Goal: Task Accomplishment & Management: Complete application form

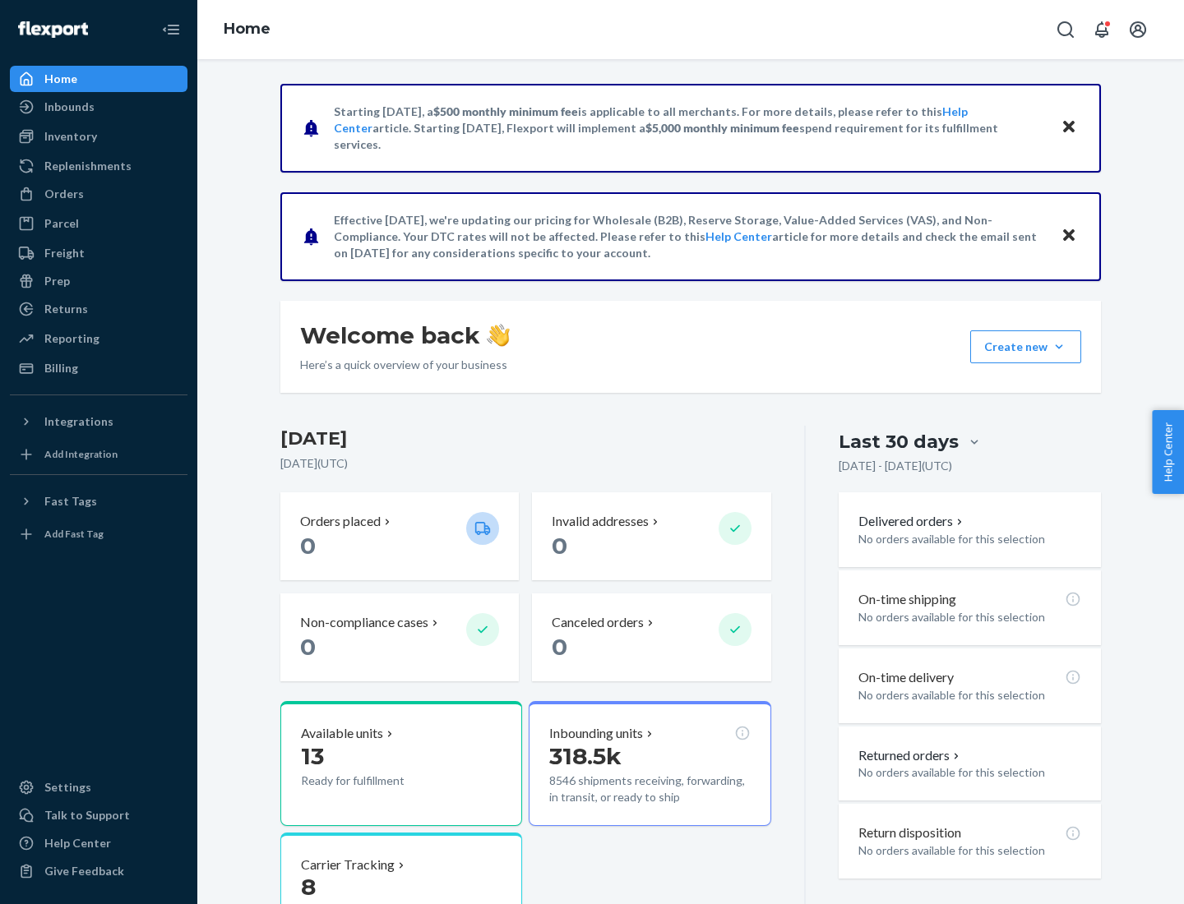
click at [1059, 347] on button "Create new Create new inbound Create new order Create new product" at bounding box center [1025, 346] width 111 height 33
click at [99, 107] on div "Inbounds" at bounding box center [99, 106] width 174 height 23
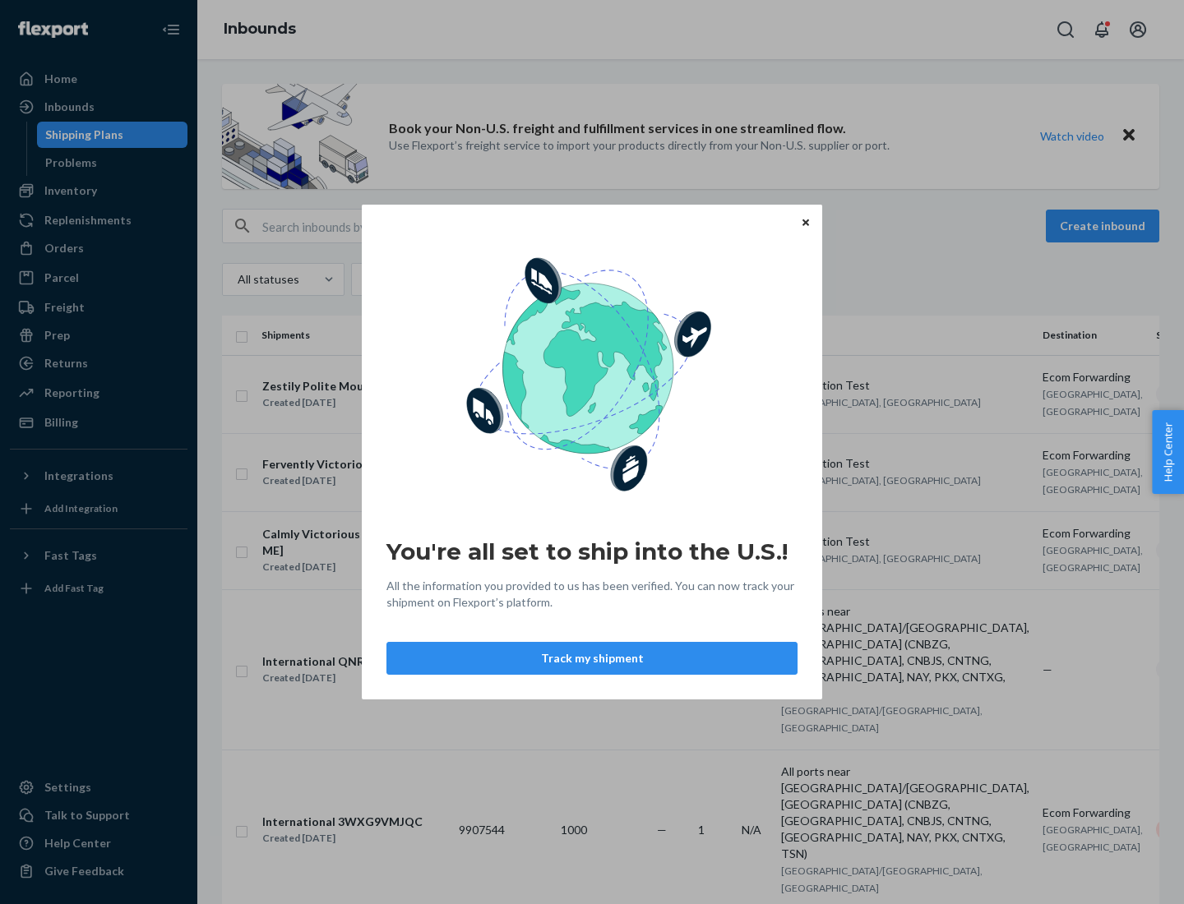
click at [592, 658] on button "Track my shipment" at bounding box center [591, 658] width 411 height 33
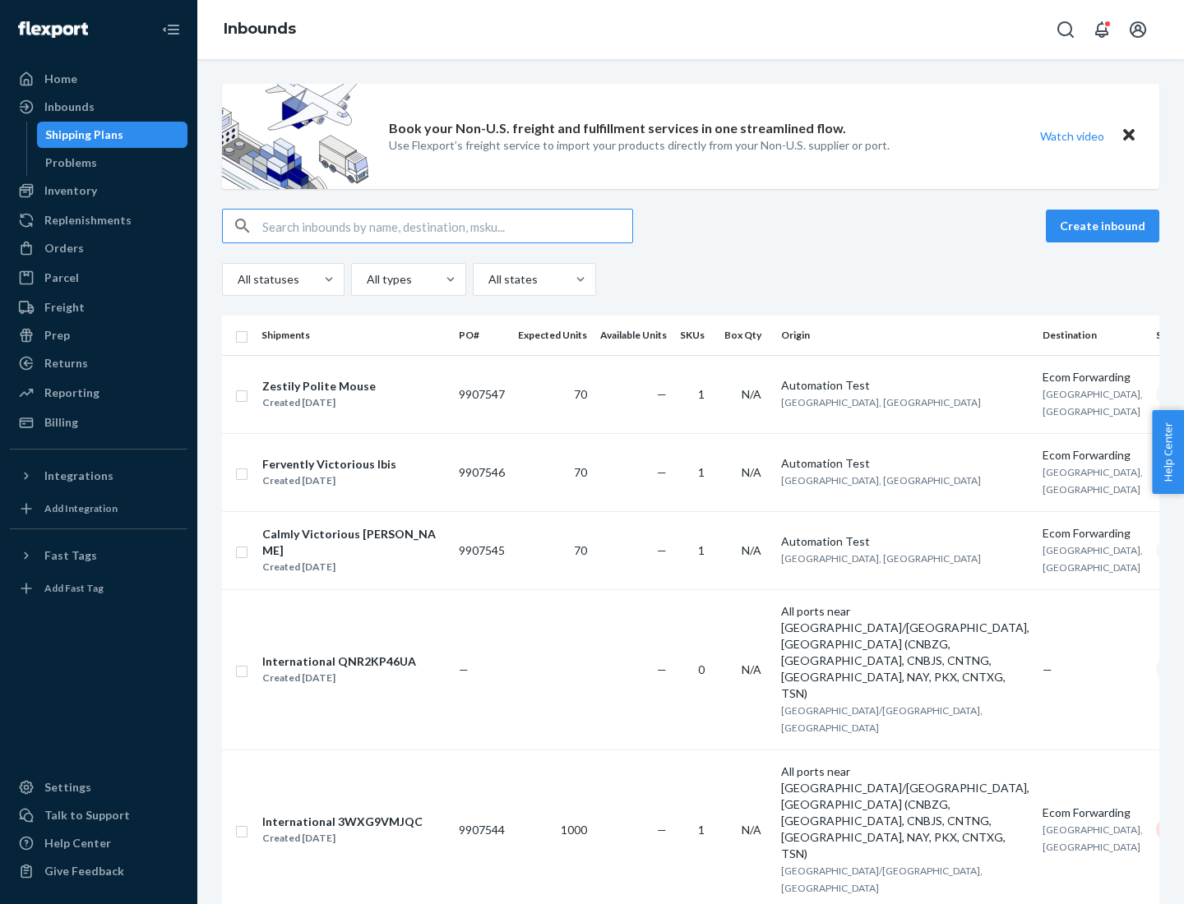
click at [1105, 226] on button "Create inbound" at bounding box center [1102, 226] width 113 height 33
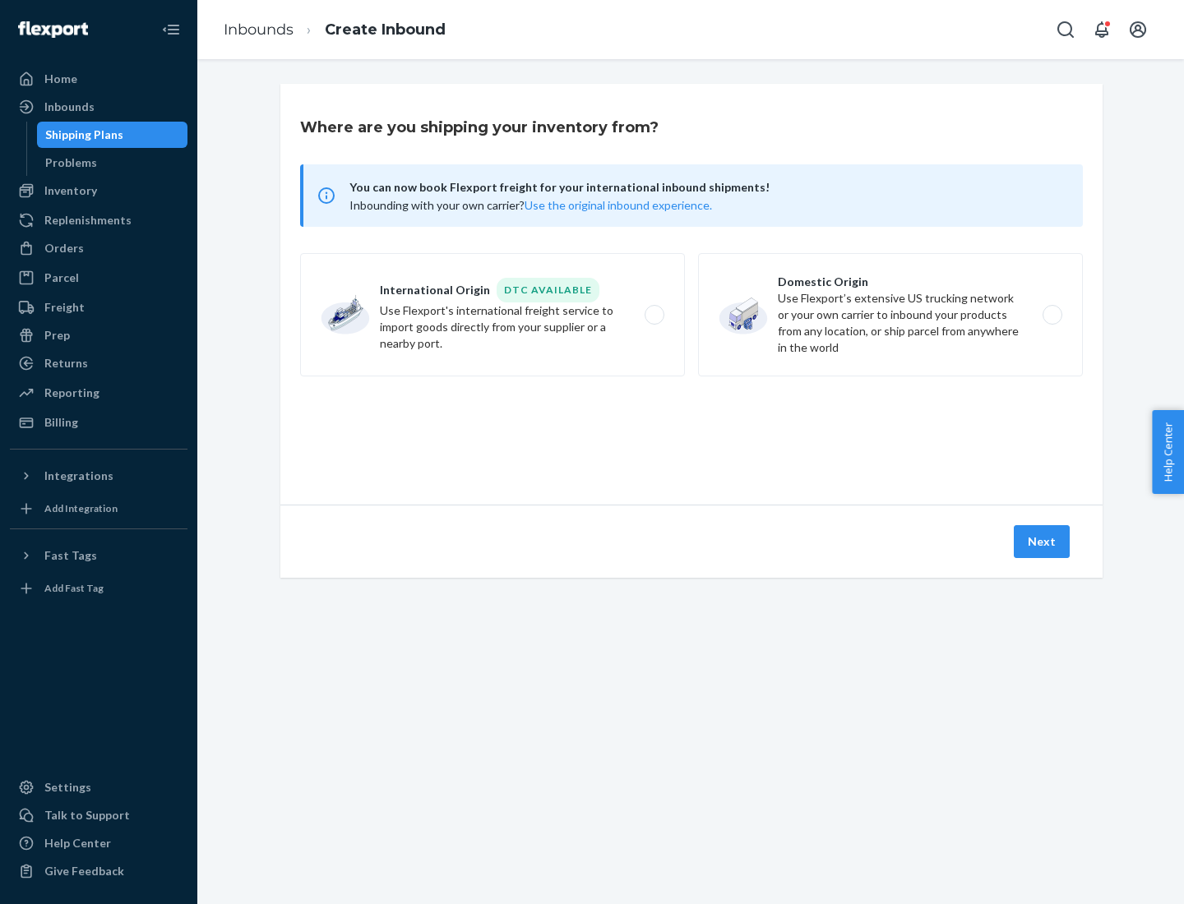
click at [492, 315] on label "International Origin DTC Available Use Flexport's international freight service…" at bounding box center [492, 314] width 385 height 123
click at [654, 315] on input "International Origin DTC Available Use Flexport's international freight service…" at bounding box center [659, 315] width 11 height 11
radio input "true"
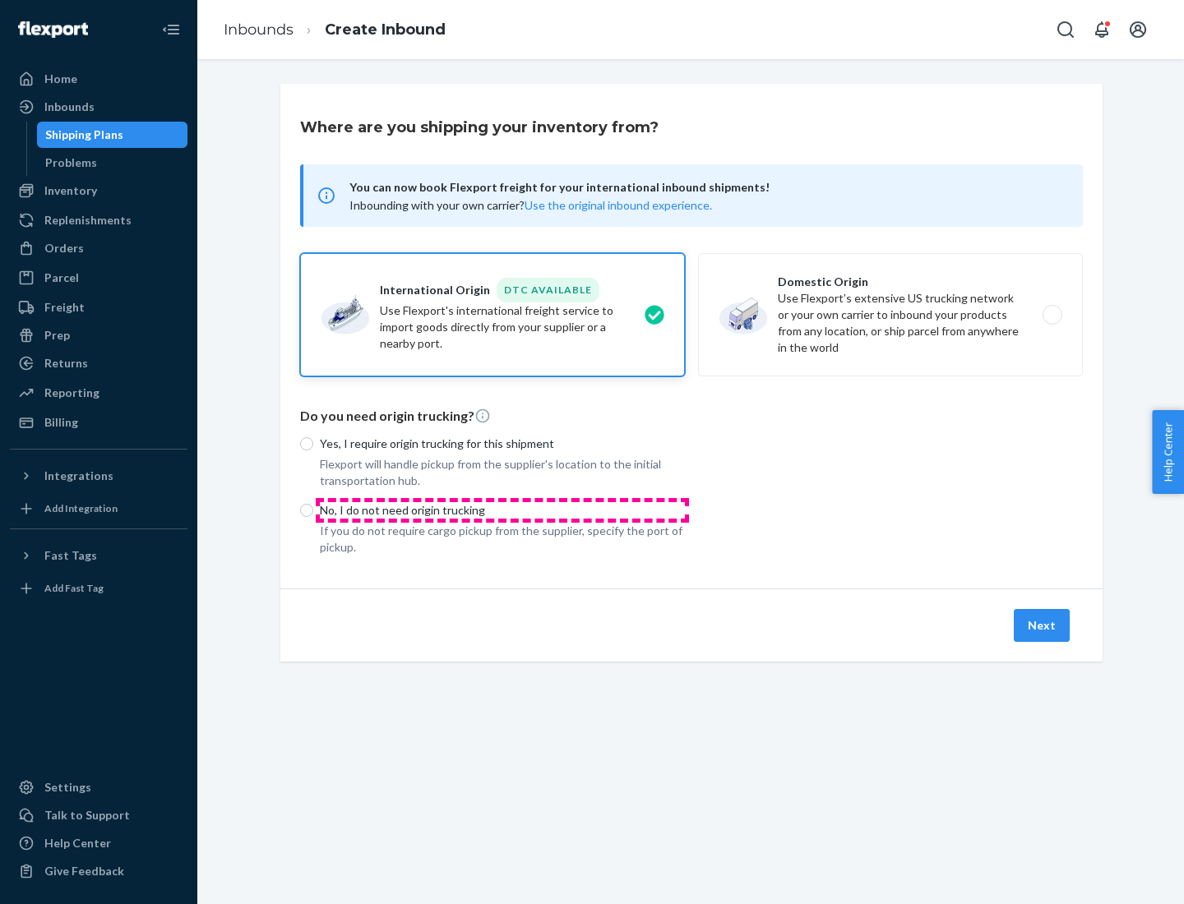
click at [502, 510] on p "No, I do not need origin trucking" at bounding box center [502, 510] width 365 height 16
click at [313, 510] on input "No, I do not need origin trucking" at bounding box center [306, 510] width 13 height 13
radio input "true"
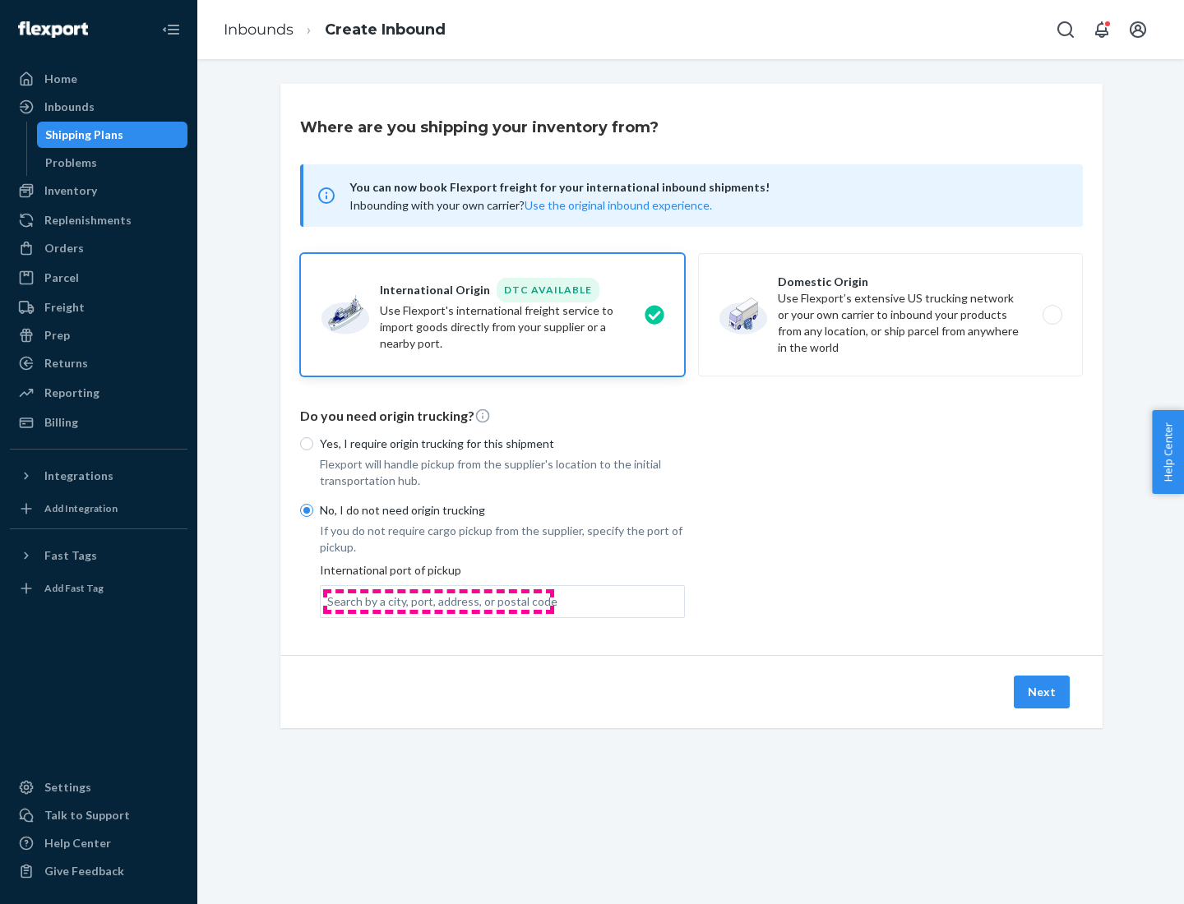
click at [438, 601] on div "Search by a city, port, address, or postal code" at bounding box center [442, 602] width 230 height 16
click at [329, 601] on input "Search by a city, port, address, or postal code" at bounding box center [328, 602] width 2 height 16
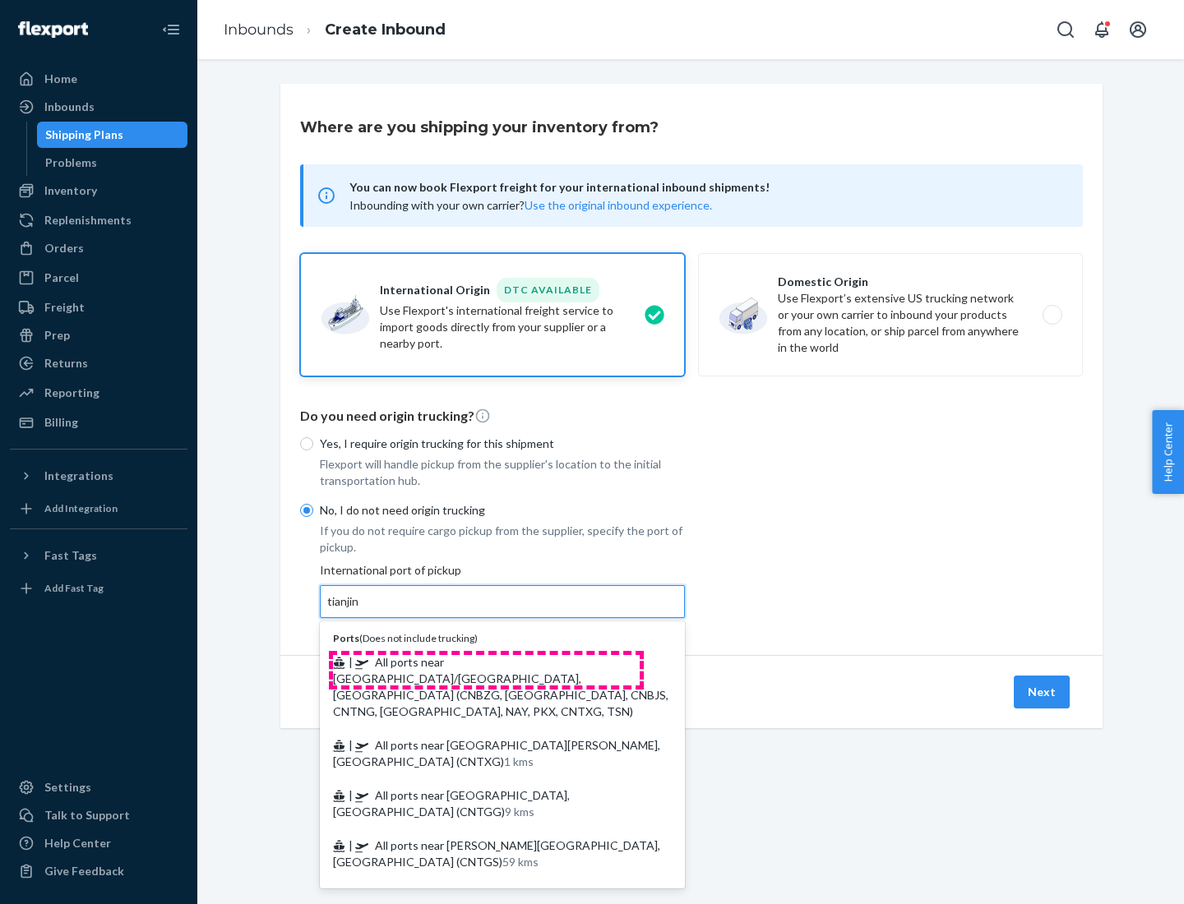
click at [486, 662] on span "| All ports near [GEOGRAPHIC_DATA]/[GEOGRAPHIC_DATA], [GEOGRAPHIC_DATA] (CNBZG,…" at bounding box center [500, 686] width 335 height 63
click at [361, 610] on input "tianjin" at bounding box center [344, 602] width 34 height 16
type input "All ports near [GEOGRAPHIC_DATA]/[GEOGRAPHIC_DATA], [GEOGRAPHIC_DATA] (CNBZG, […"
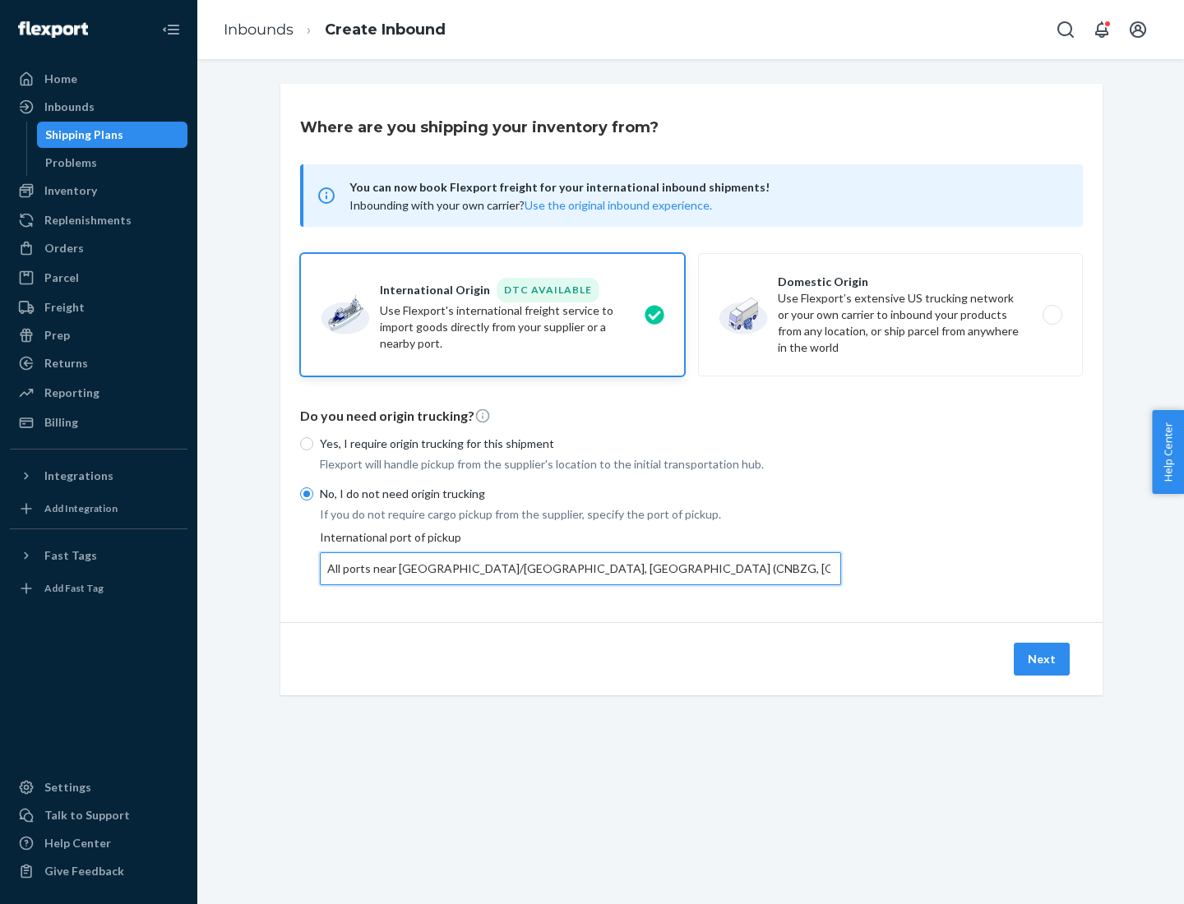
click at [1042, 658] on button "Next" at bounding box center [1042, 659] width 56 height 33
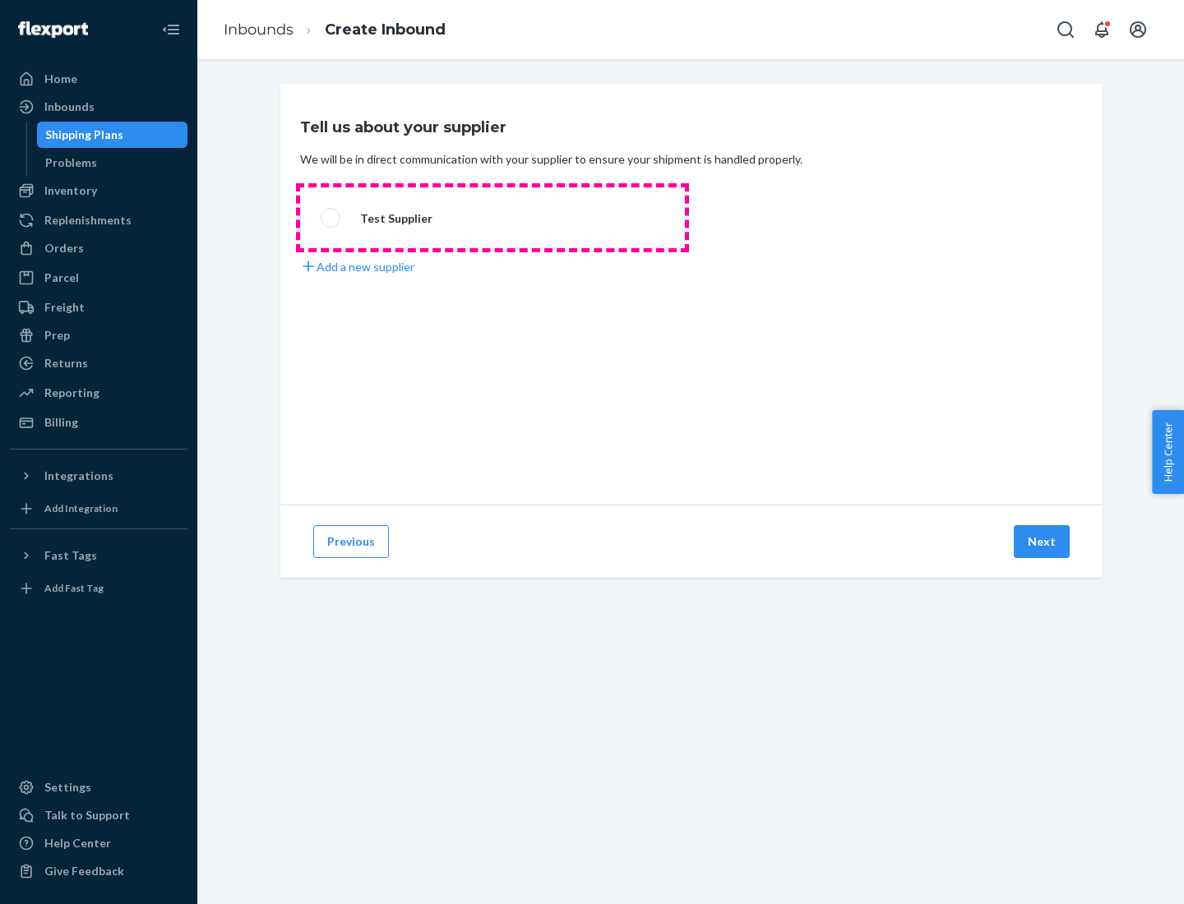
click at [492, 218] on label "Test Supplier" at bounding box center [492, 217] width 385 height 61
click at [331, 218] on input "Test Supplier" at bounding box center [326, 218] width 11 height 11
radio input "true"
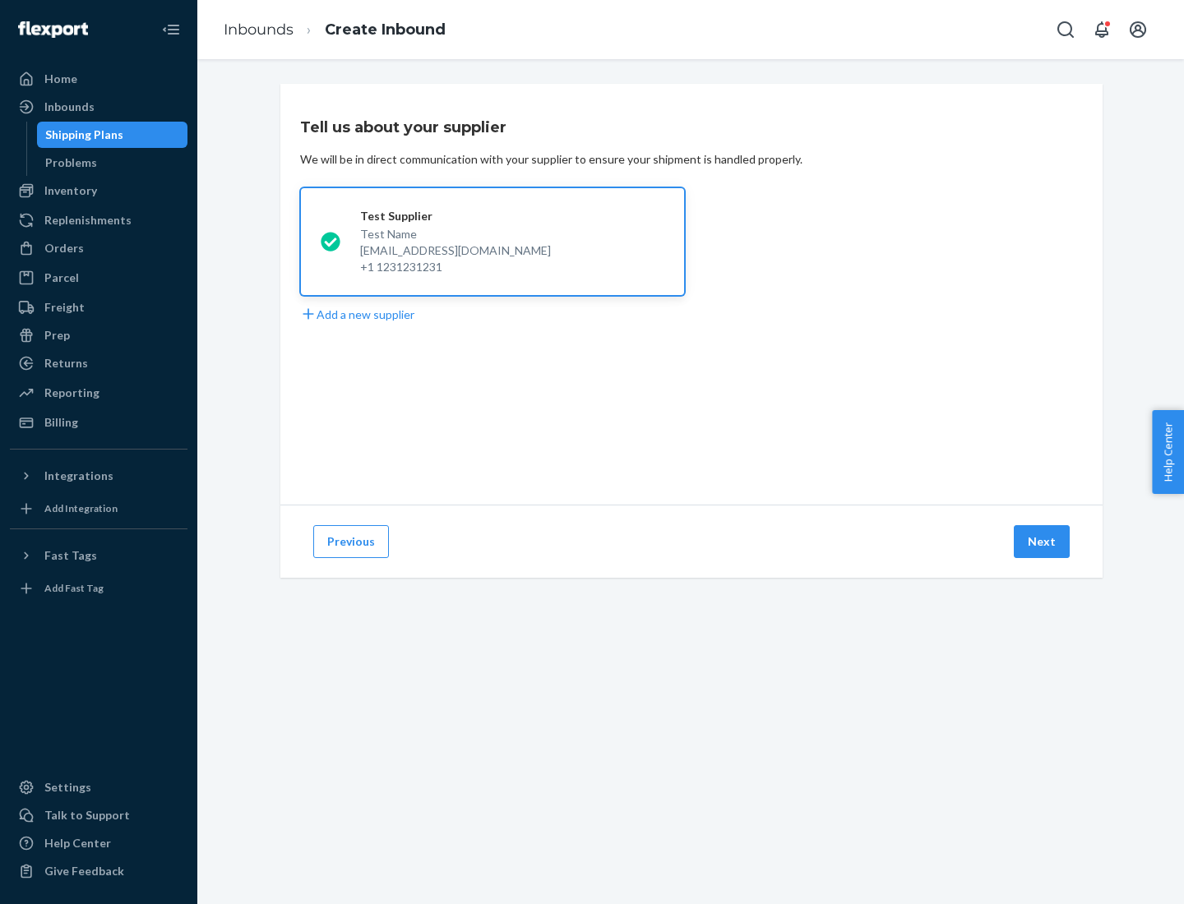
click at [1042, 542] on button "Next" at bounding box center [1042, 541] width 56 height 33
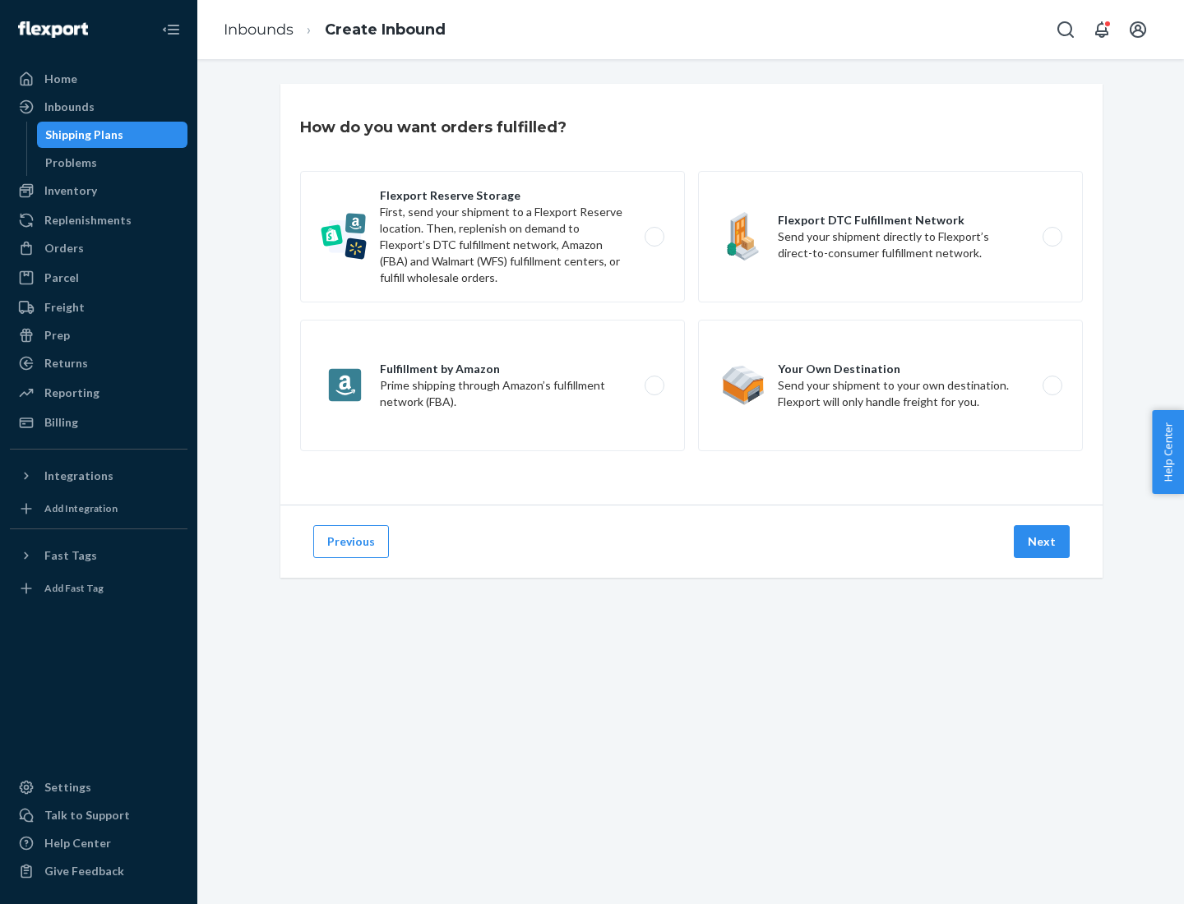
click at [492, 237] on label "Flexport Reserve Storage First, send your shipment to a Flexport Reserve locati…" at bounding box center [492, 237] width 385 height 132
click at [654, 237] on input "Flexport Reserve Storage First, send your shipment to a Flexport Reserve locati…" at bounding box center [659, 237] width 11 height 11
radio input "true"
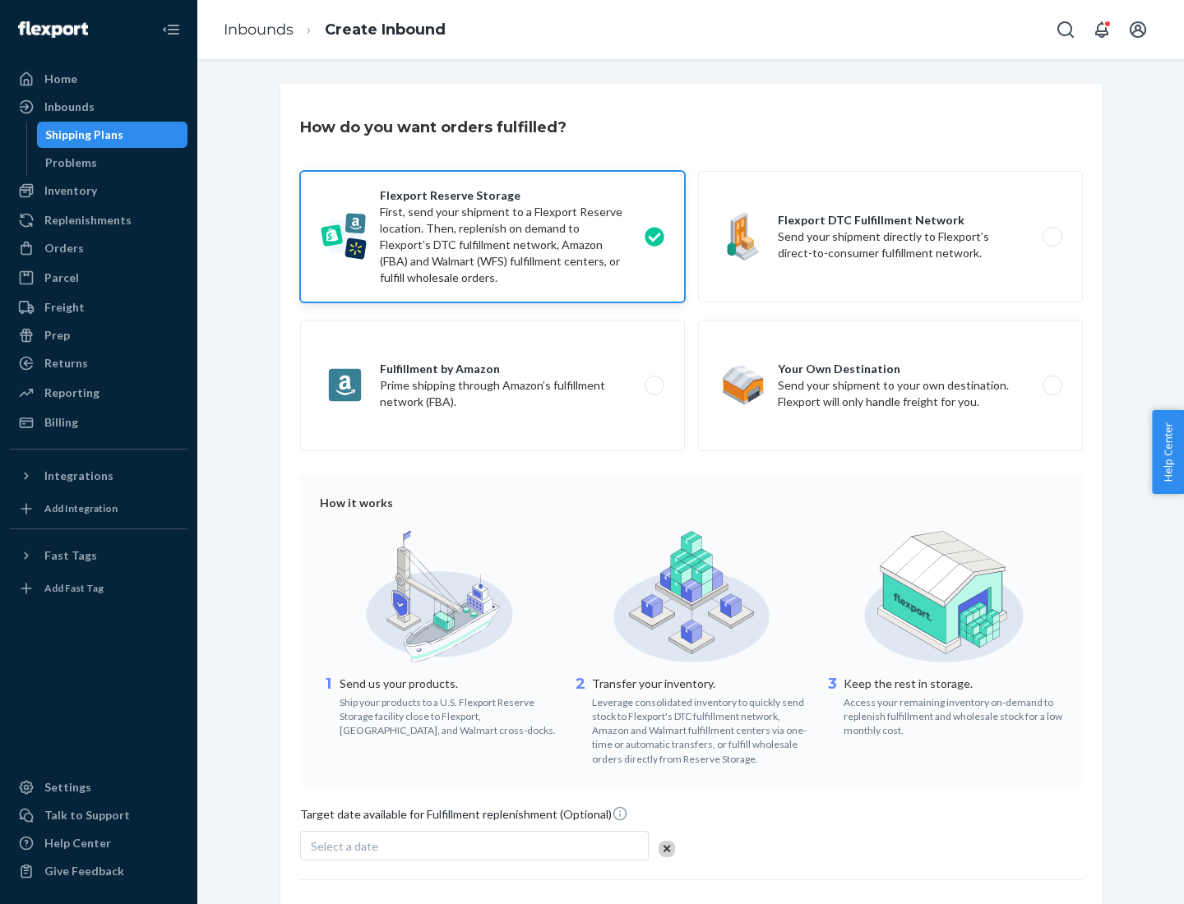
scroll to position [135, 0]
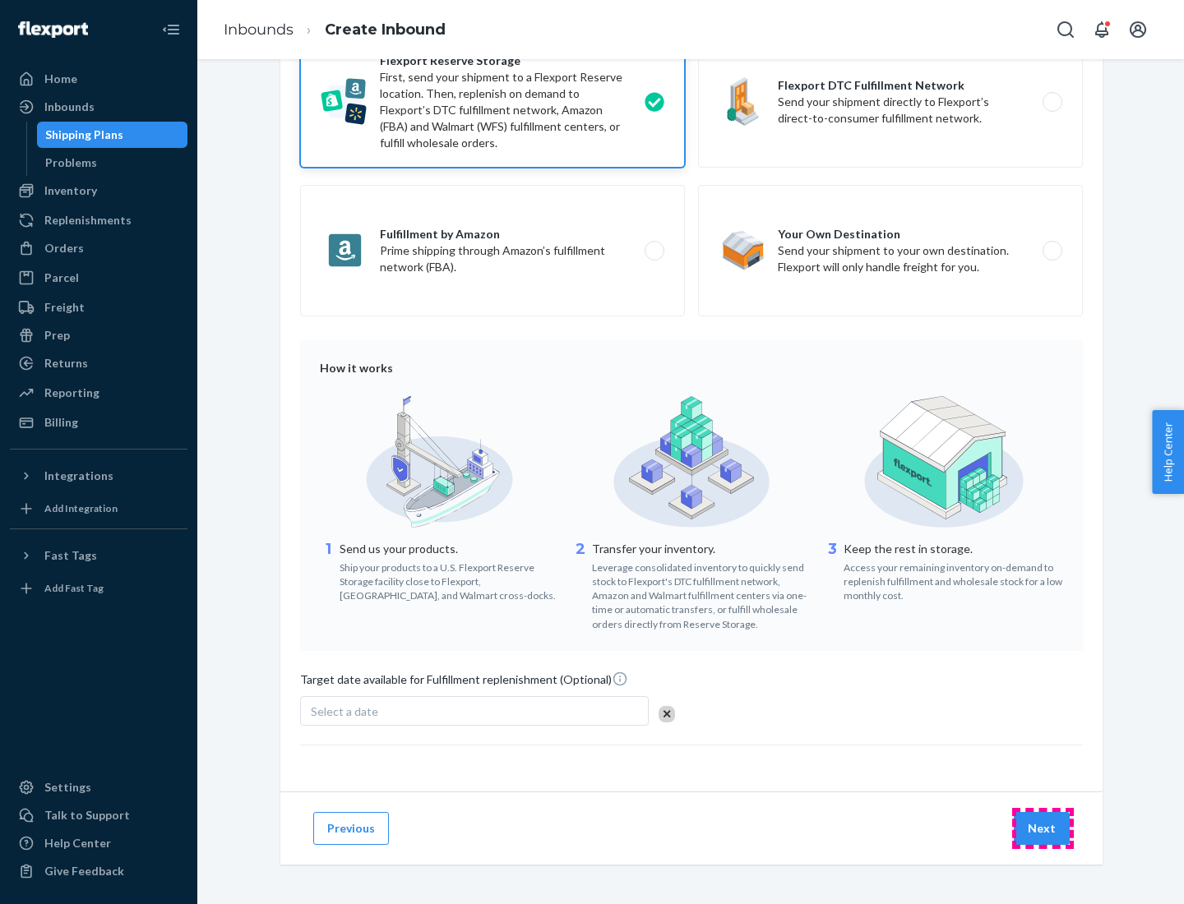
click at [1042, 828] on button "Next" at bounding box center [1042, 828] width 56 height 33
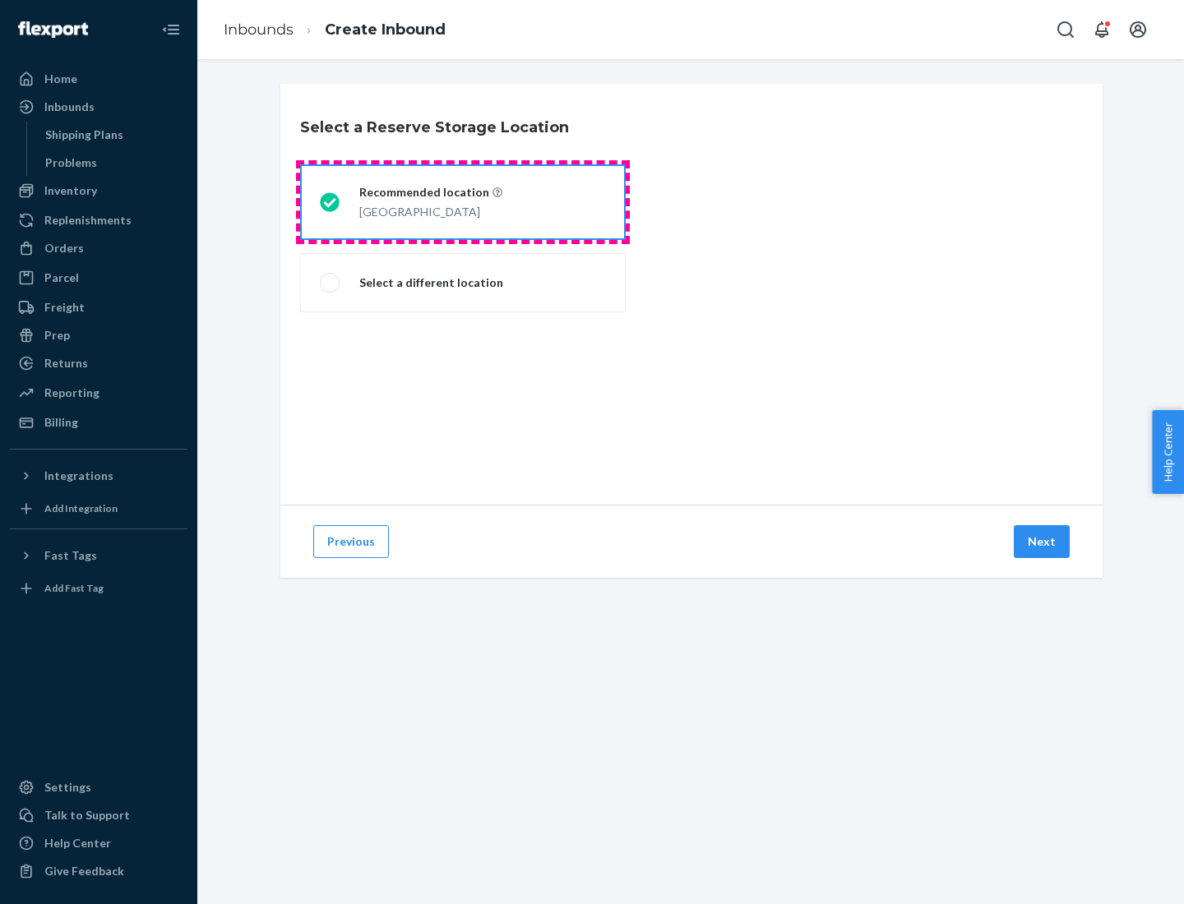
click at [463, 202] on div "[GEOGRAPHIC_DATA]" at bounding box center [430, 211] width 143 height 20
click at [330, 202] on input "Recommended location [GEOGRAPHIC_DATA]" at bounding box center [325, 202] width 11 height 11
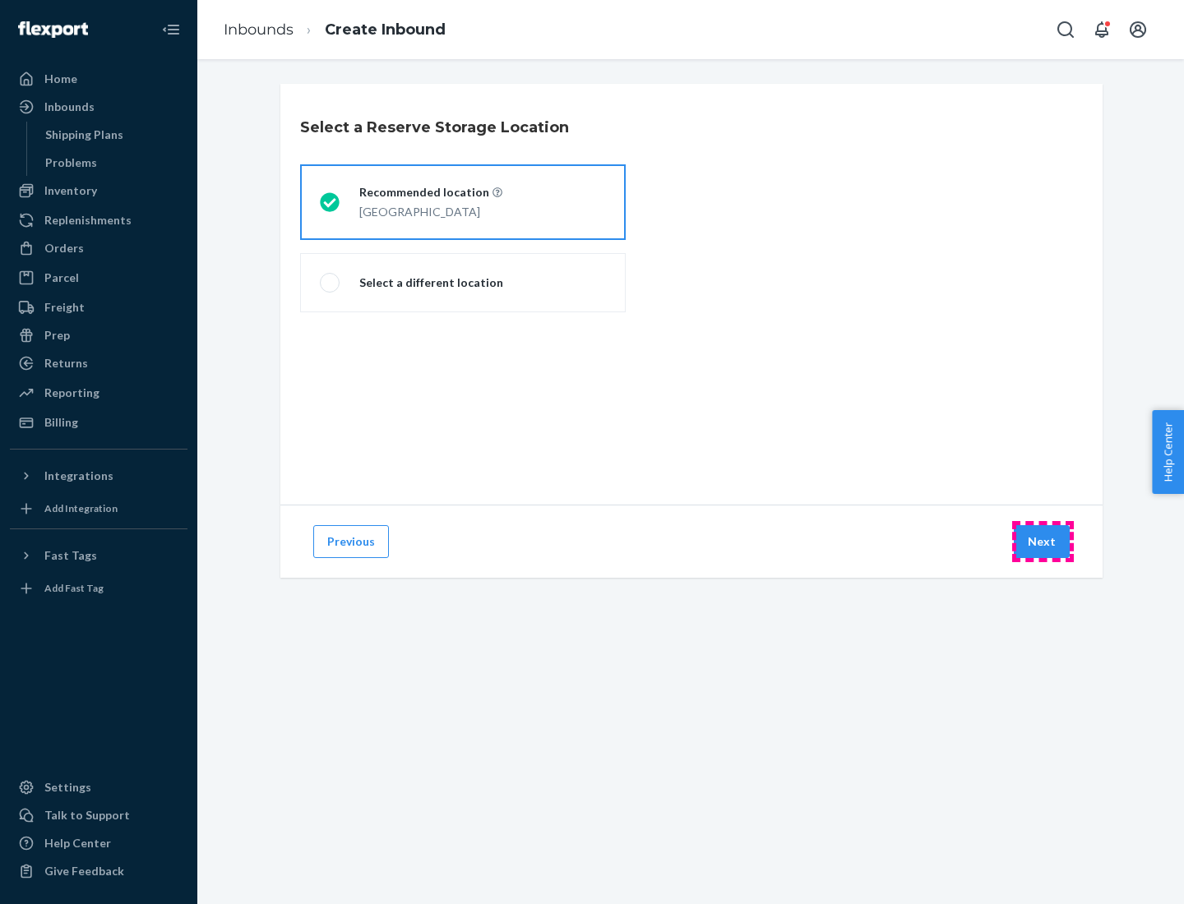
click at [1042, 542] on button "Next" at bounding box center [1042, 541] width 56 height 33
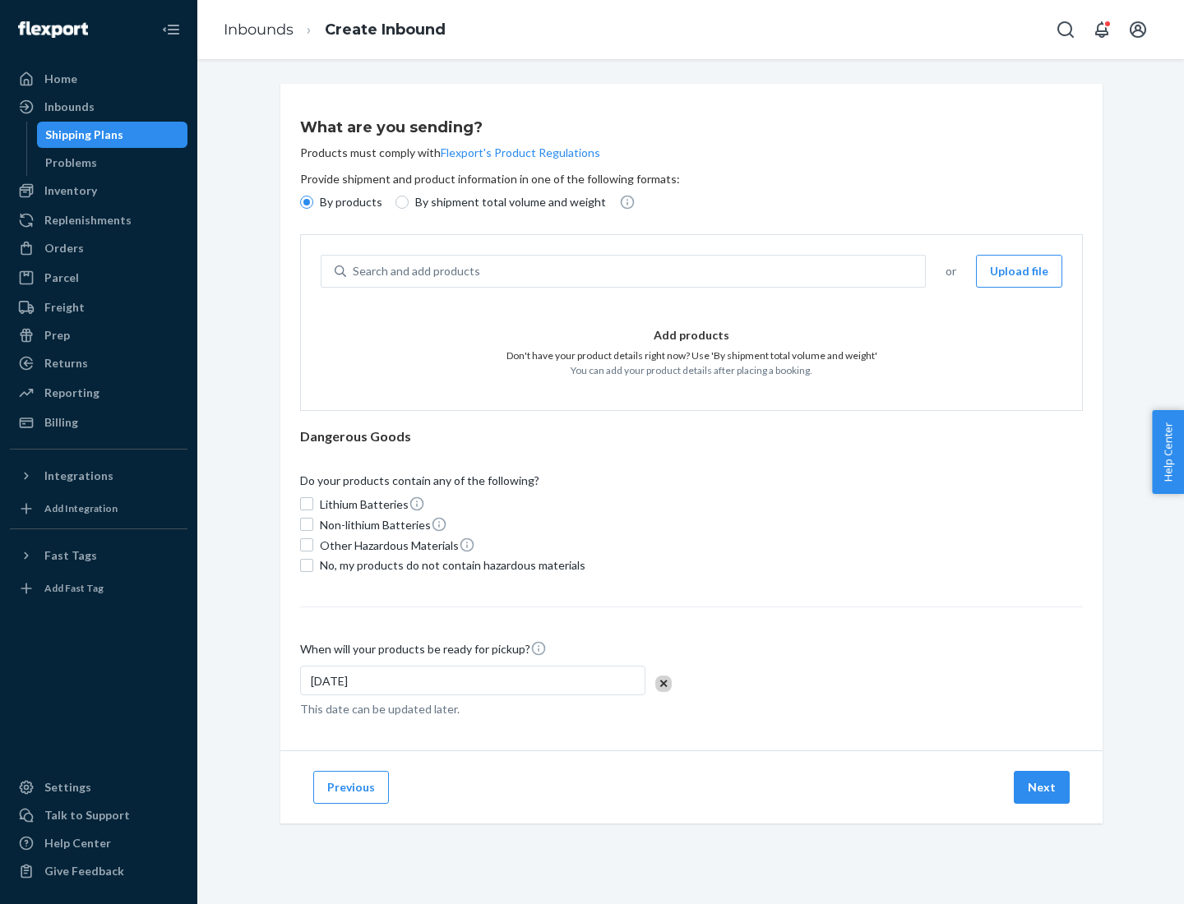
click at [636, 271] on div "Search and add products" at bounding box center [635, 271] width 579 height 30
click at [354, 271] on input "Search and add products" at bounding box center [354, 271] width 2 height 16
click at [400, 202] on input "By shipment total volume and weight" at bounding box center [401, 202] width 13 height 13
radio input "true"
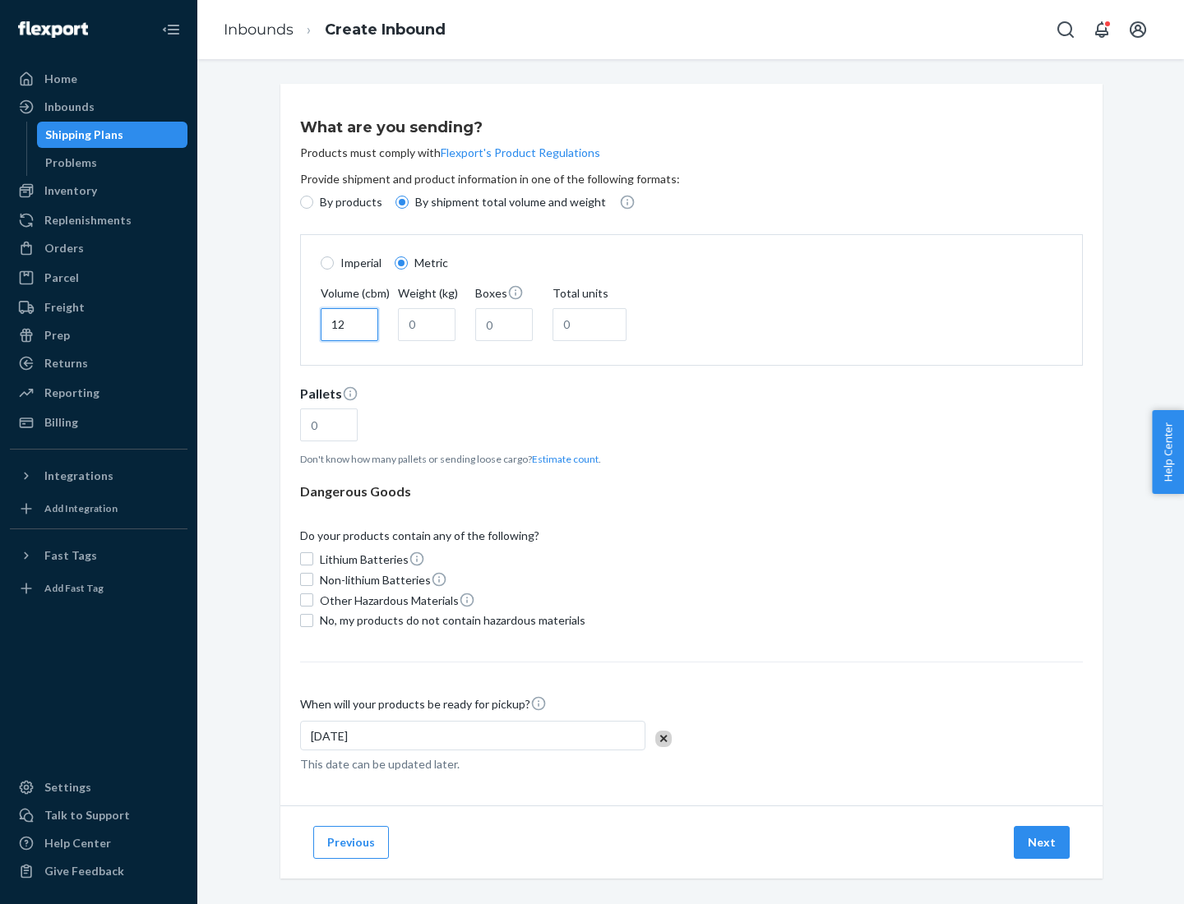
type input "12"
type input "22"
type input "222"
type input "121"
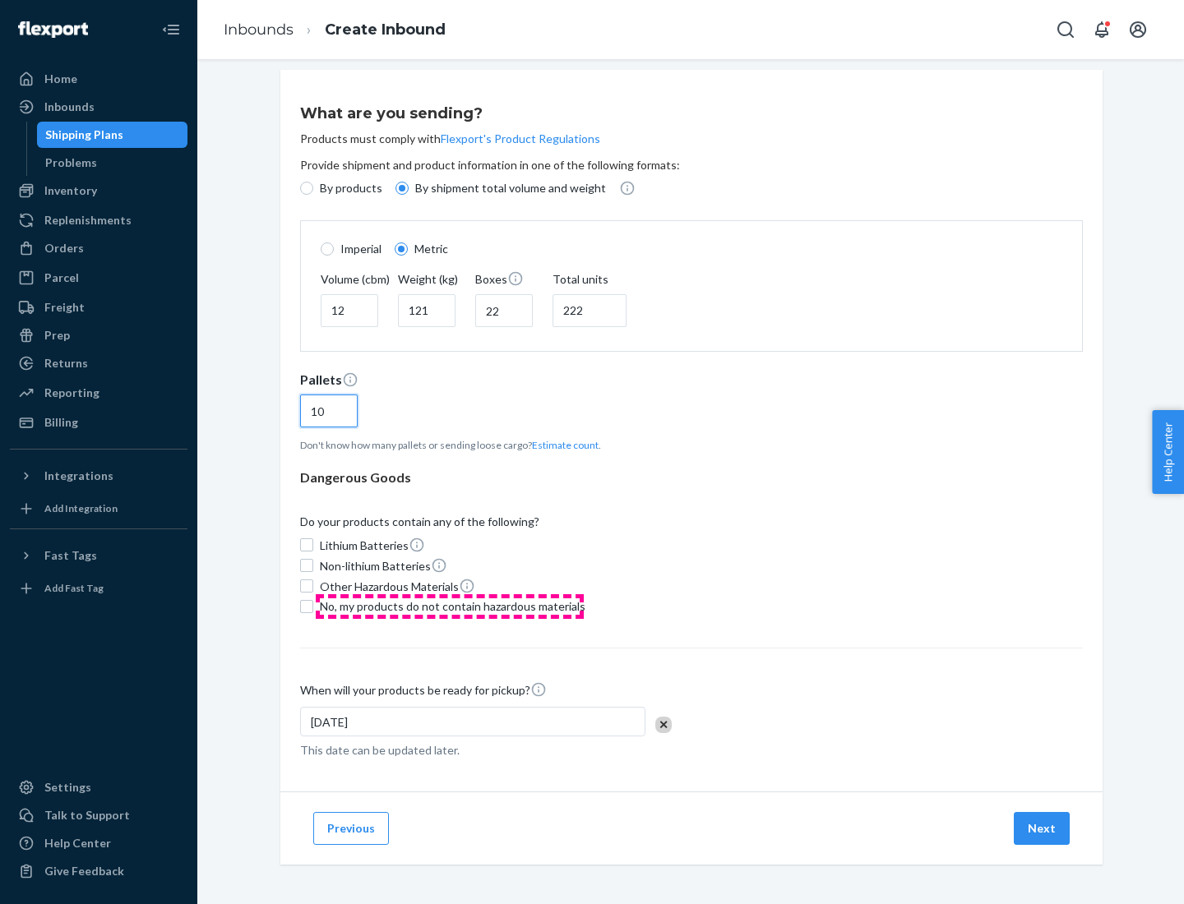
type input "10"
click at [450, 606] on span "No, my products do not contain hazardous materials" at bounding box center [453, 606] width 266 height 16
click at [313, 606] on input "No, my products do not contain hazardous materials" at bounding box center [306, 606] width 13 height 13
checkbox input "true"
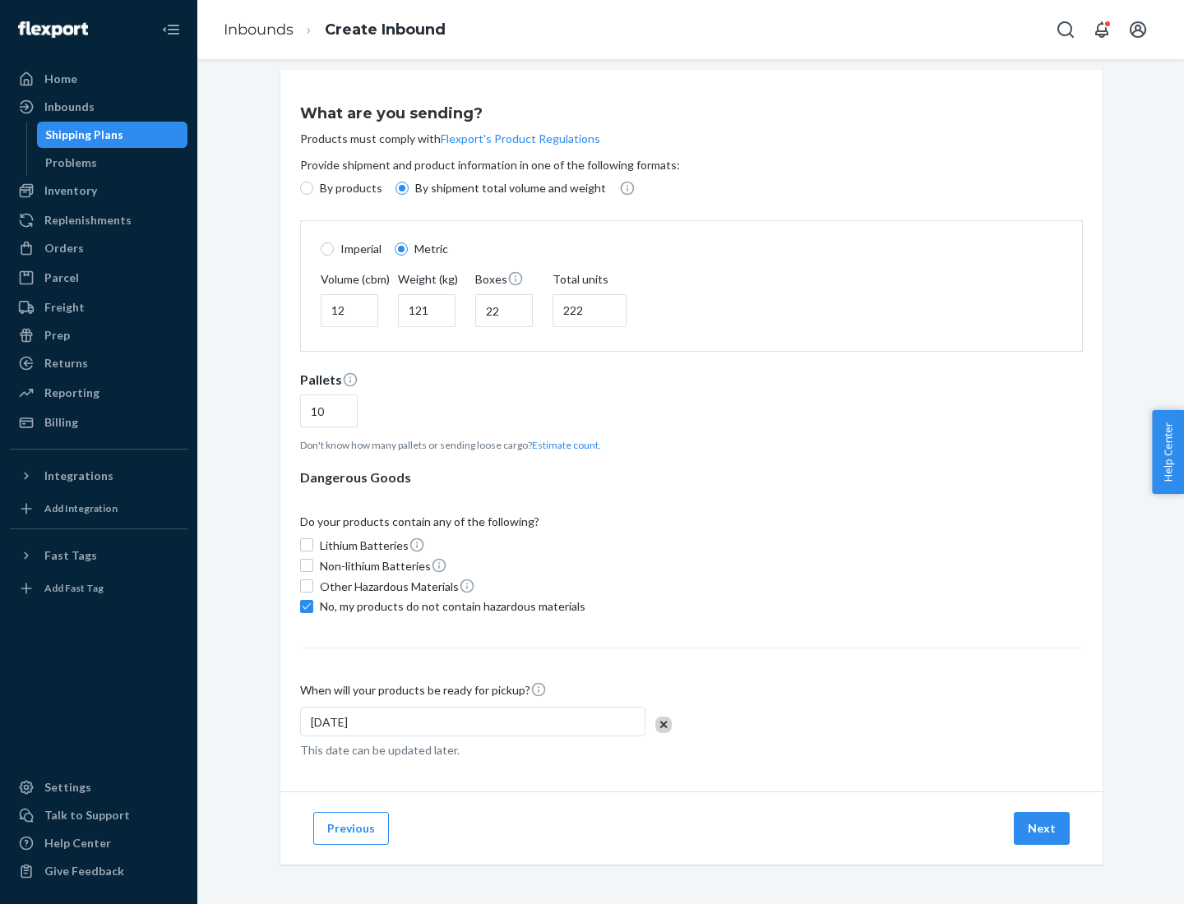
click at [1042, 828] on button "Next" at bounding box center [1042, 828] width 56 height 33
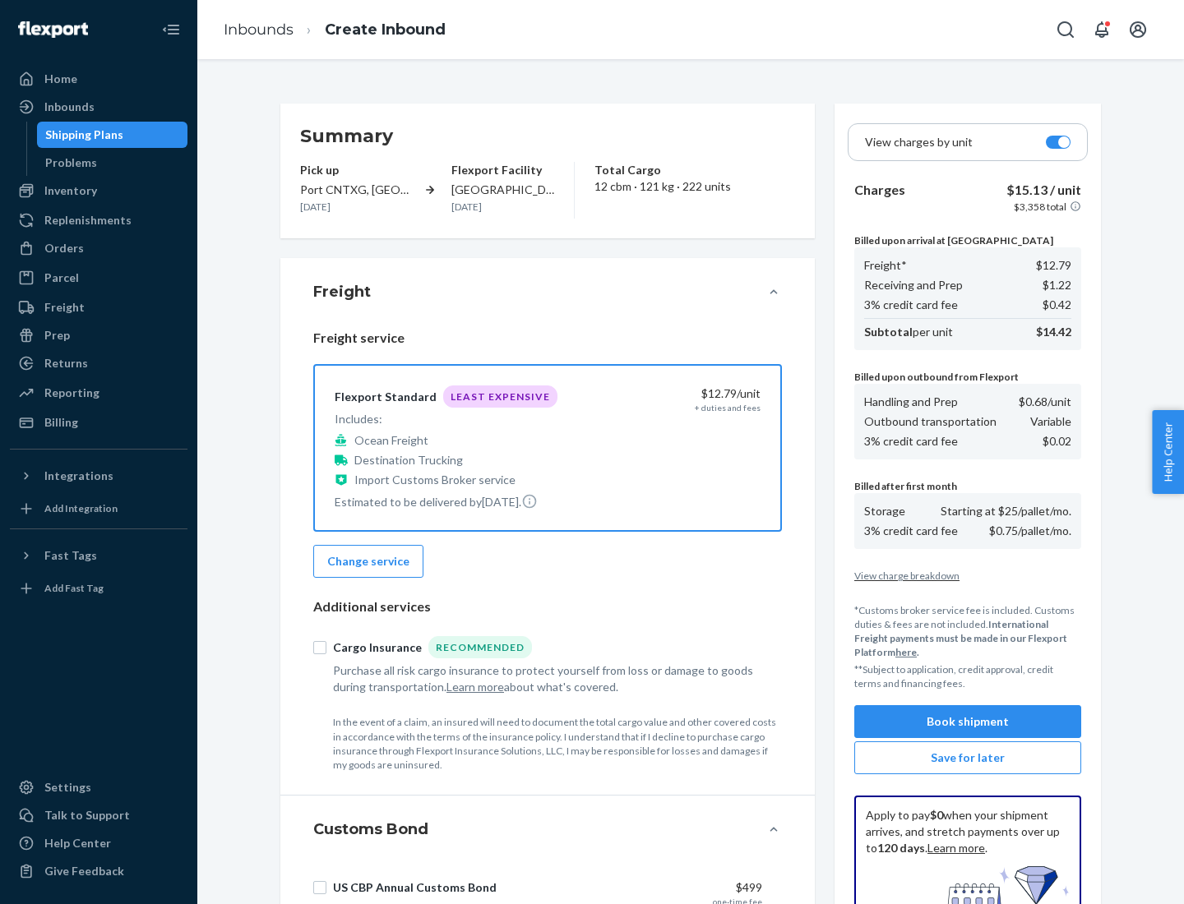
scroll to position [240, 0]
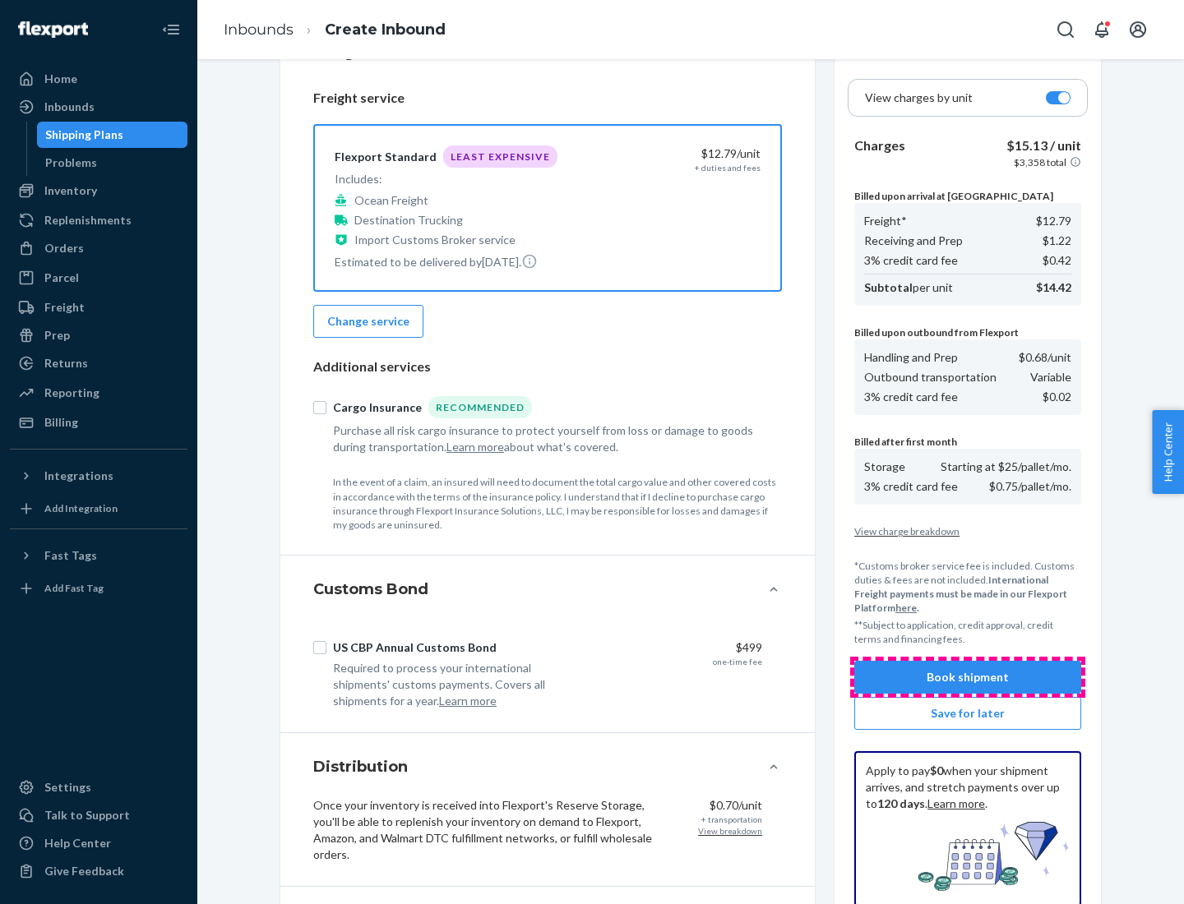
click at [968, 677] on button "Book shipment" at bounding box center [967, 677] width 227 height 33
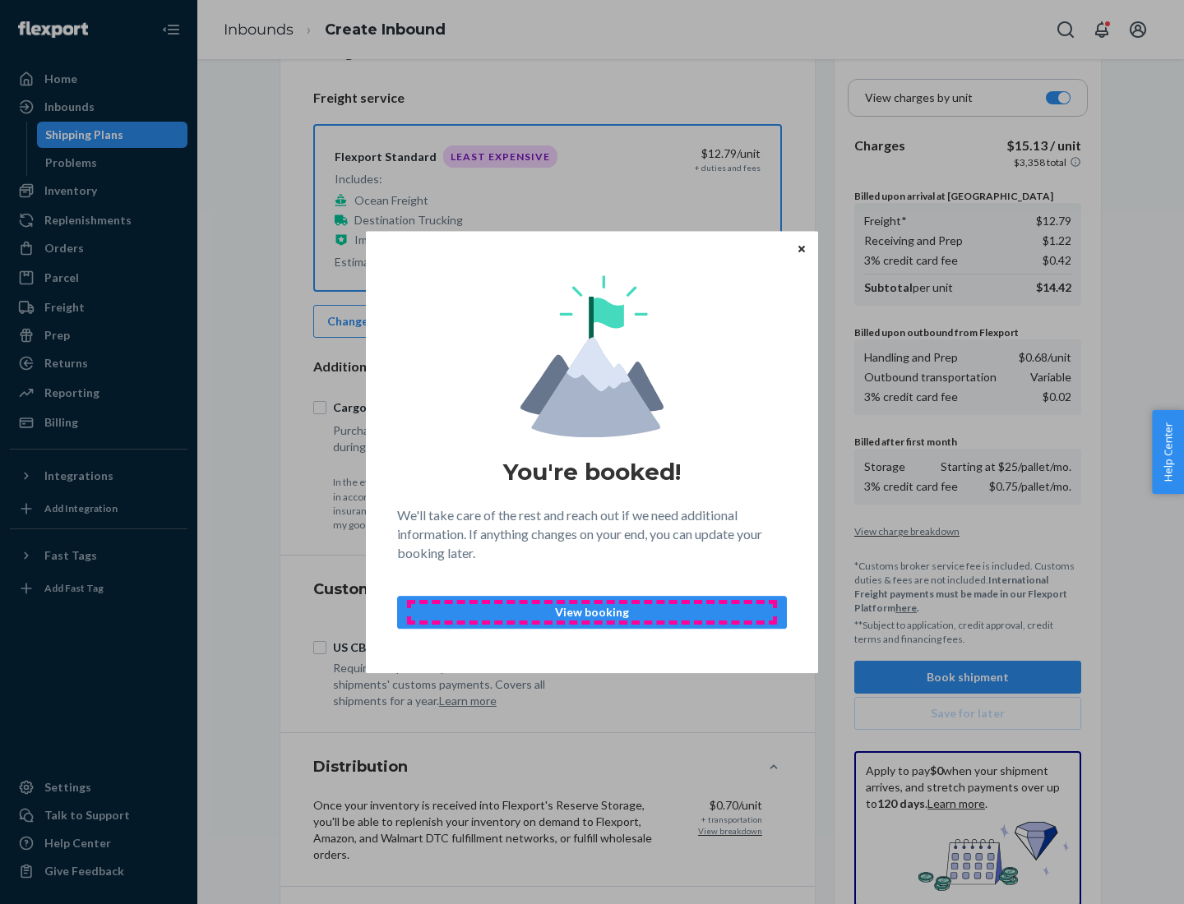
click at [592, 612] on p "View booking" at bounding box center [592, 612] width 362 height 16
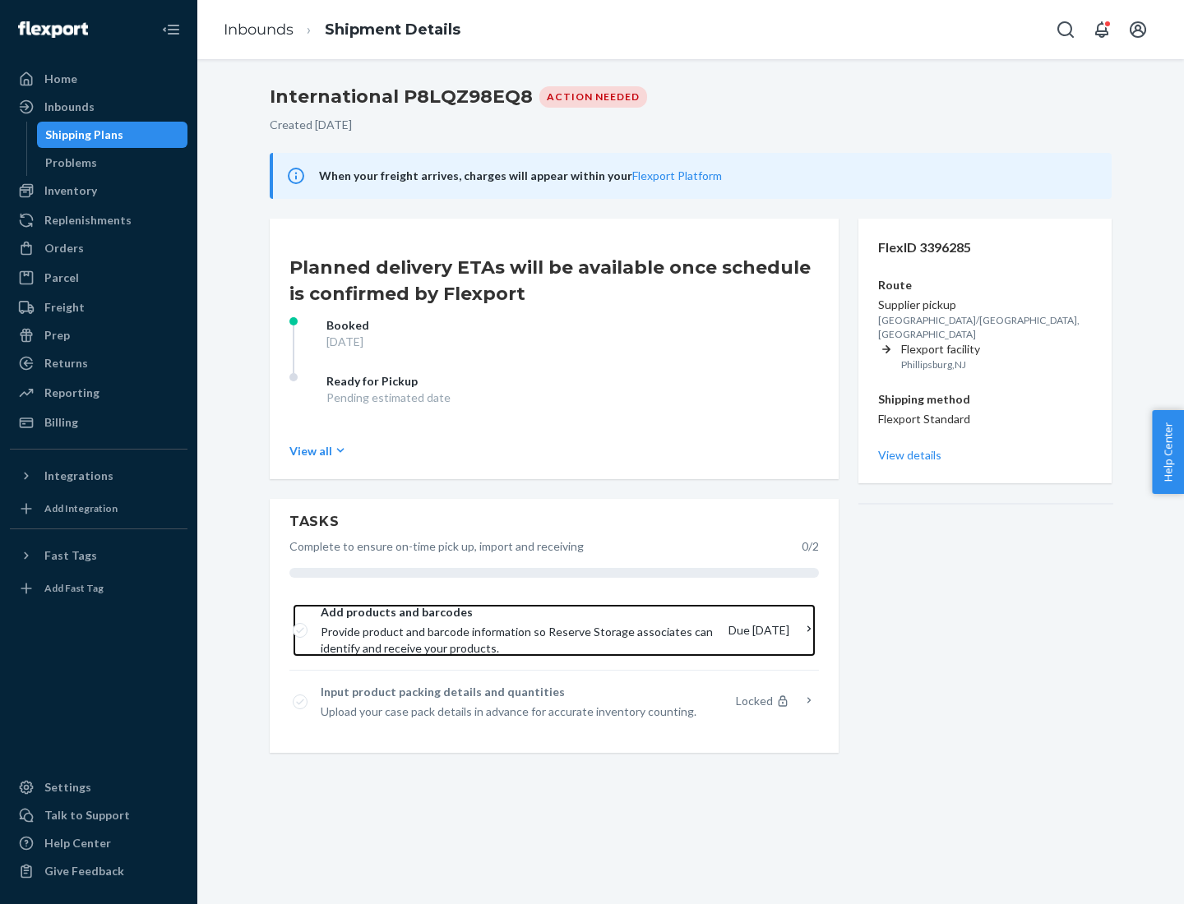
click at [519, 631] on span "Provide product and barcode information so Reserve Storage associates can ident…" at bounding box center [518, 640] width 395 height 33
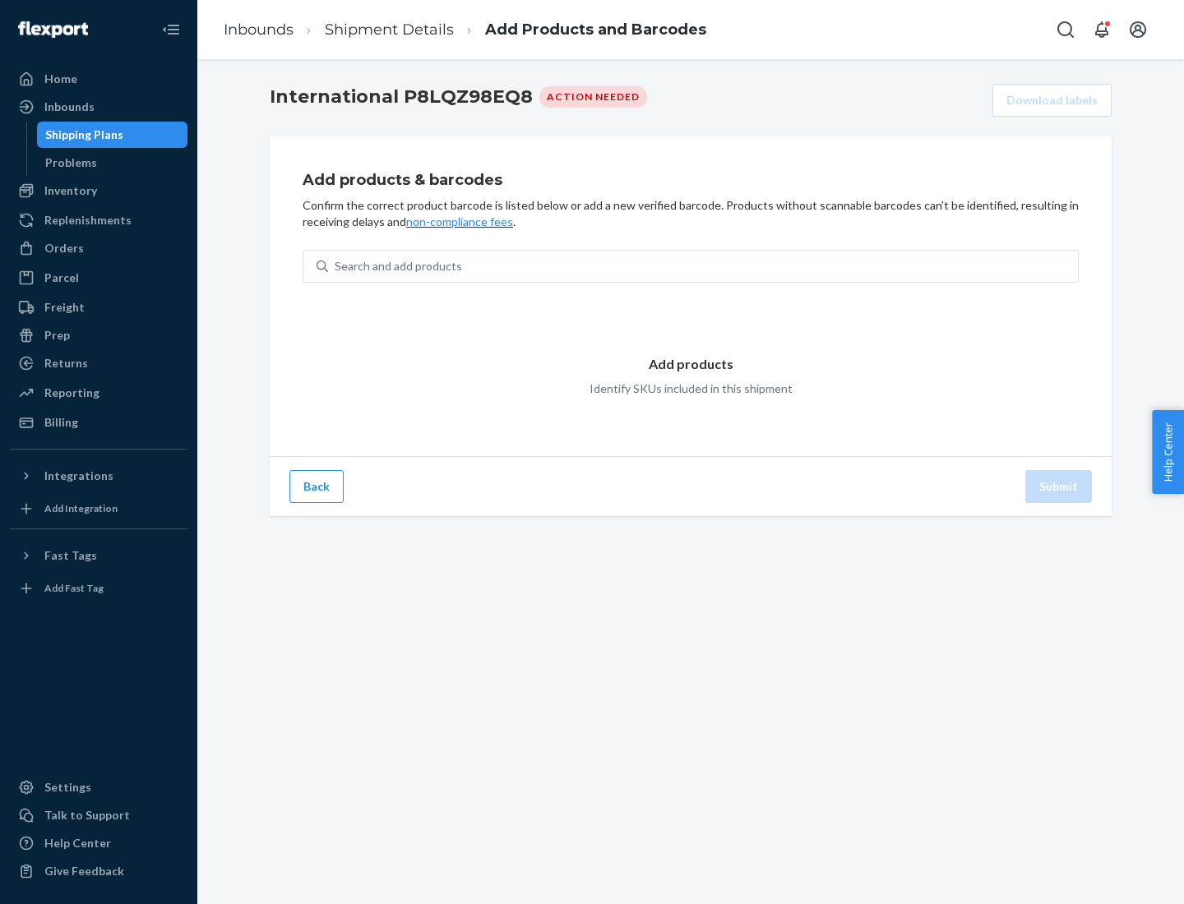
click at [703, 266] on div "Search and add products" at bounding box center [703, 267] width 750 height 30
click at [336, 266] on input "Search and add products" at bounding box center [336, 266] width 2 height 16
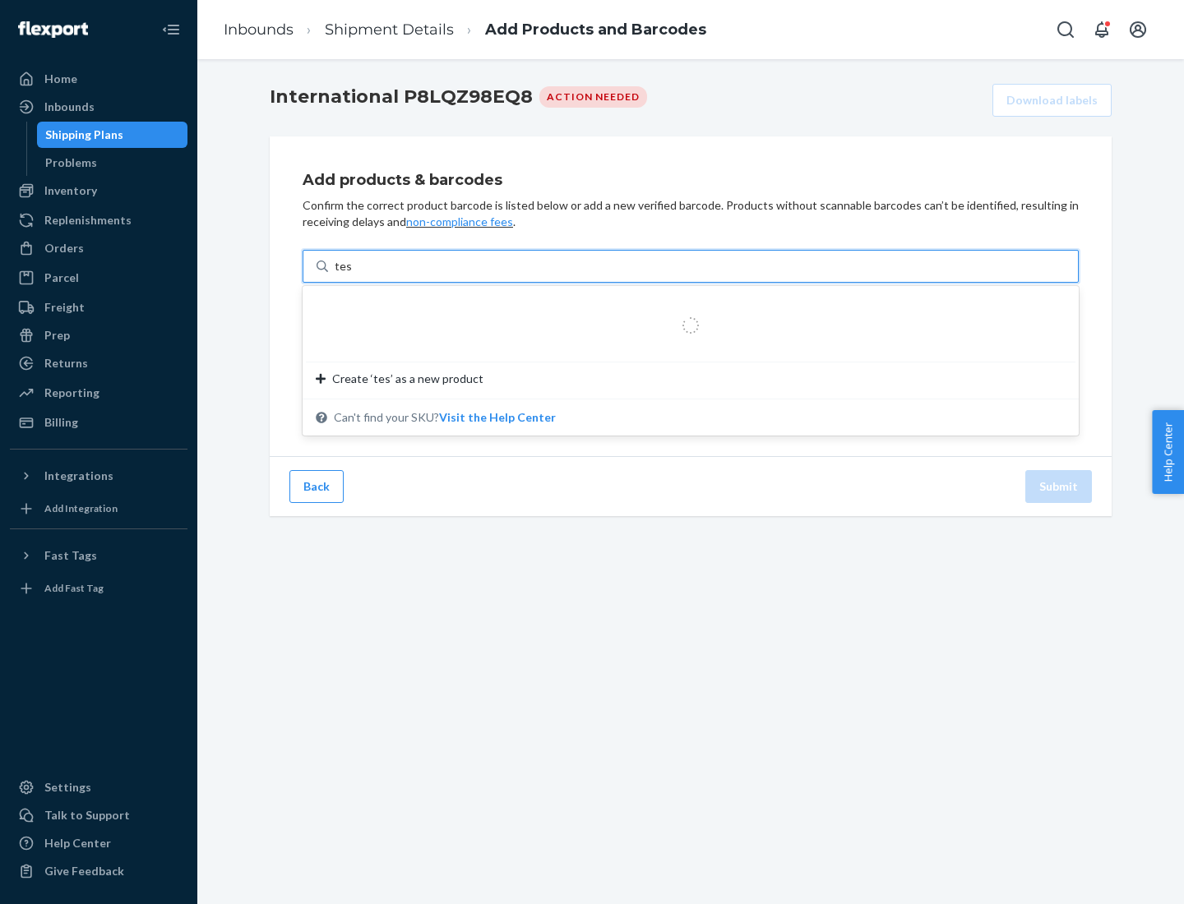
type input "test"
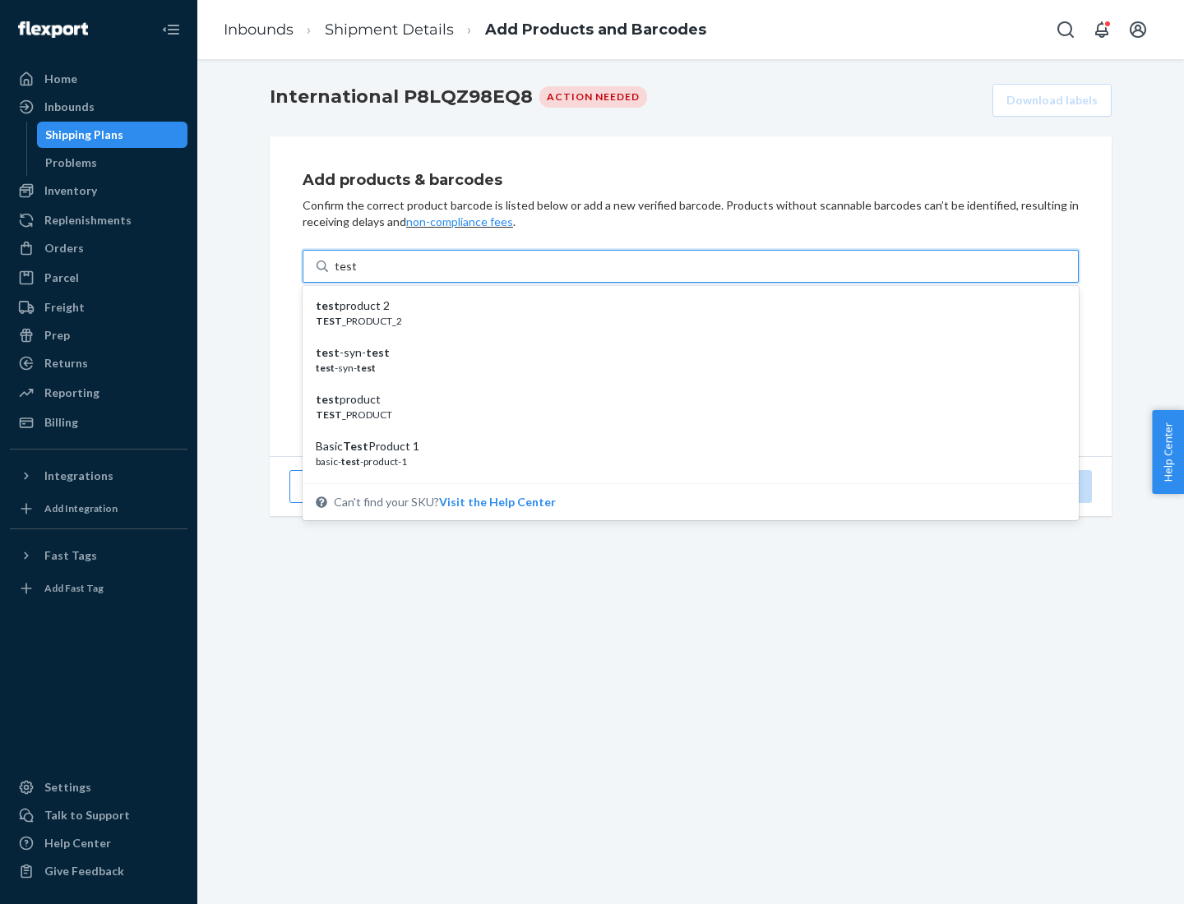
scroll to position [62, 0]
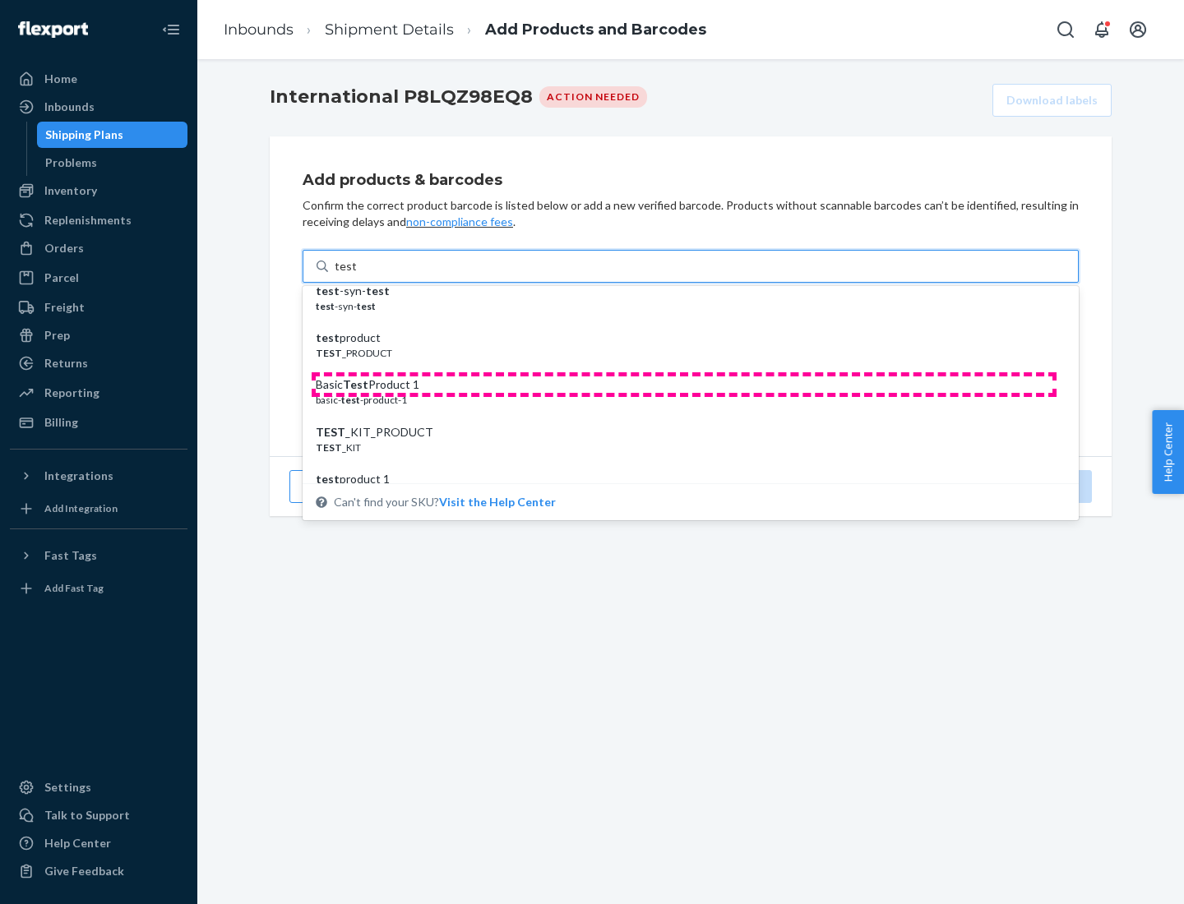
click at [684, 385] on div "Basic Test Product 1" at bounding box center [684, 384] width 737 height 16
click at [356, 275] on input "test" at bounding box center [345, 266] width 21 height 16
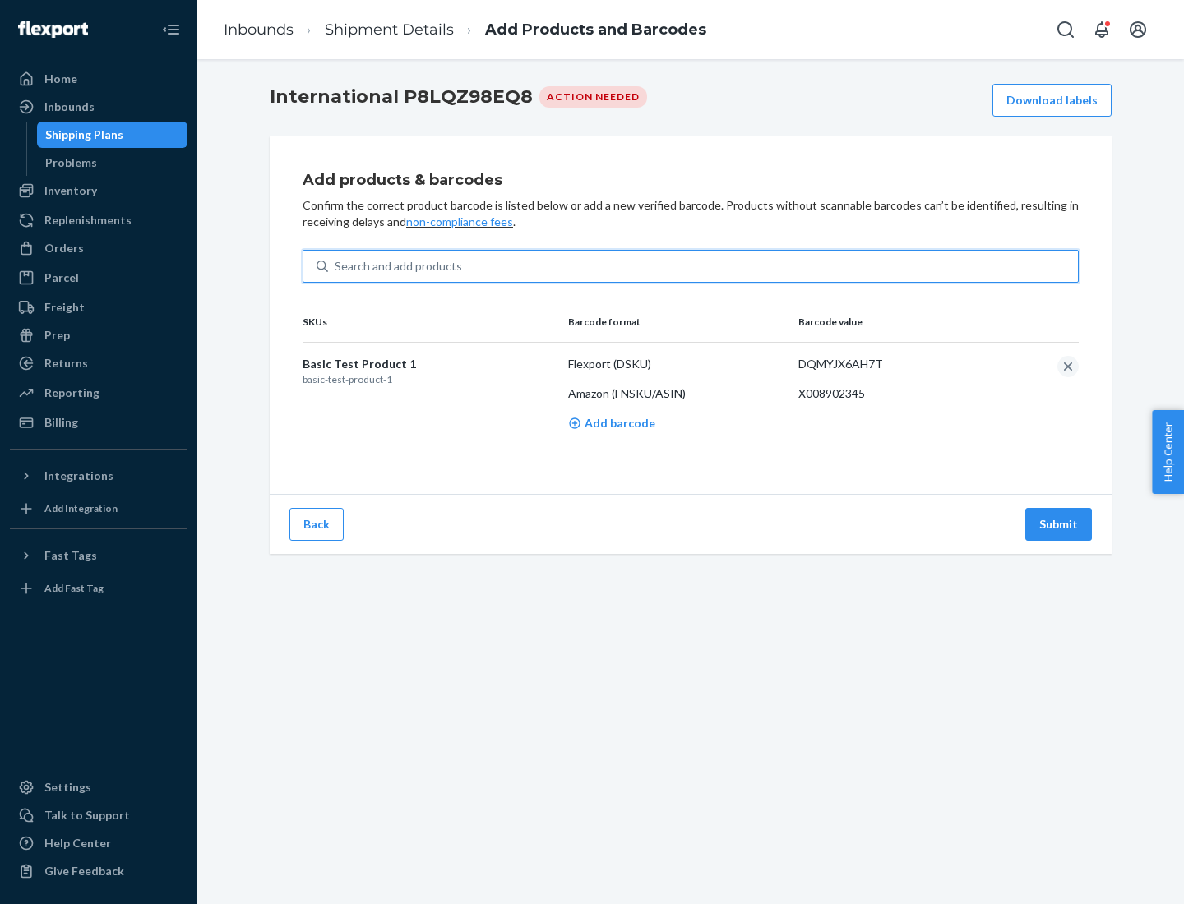
click at [1059, 524] on button "Submit" at bounding box center [1058, 524] width 67 height 33
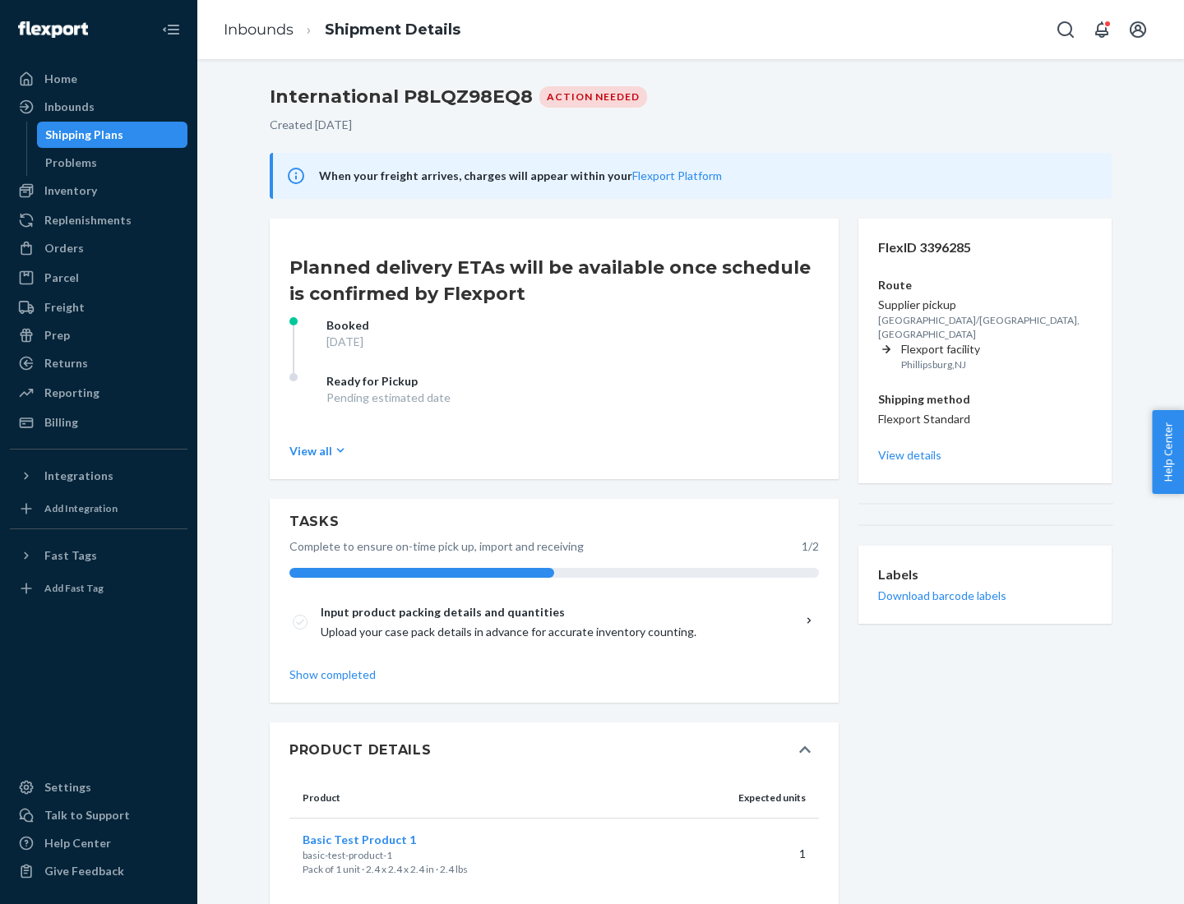
scroll to position [28, 0]
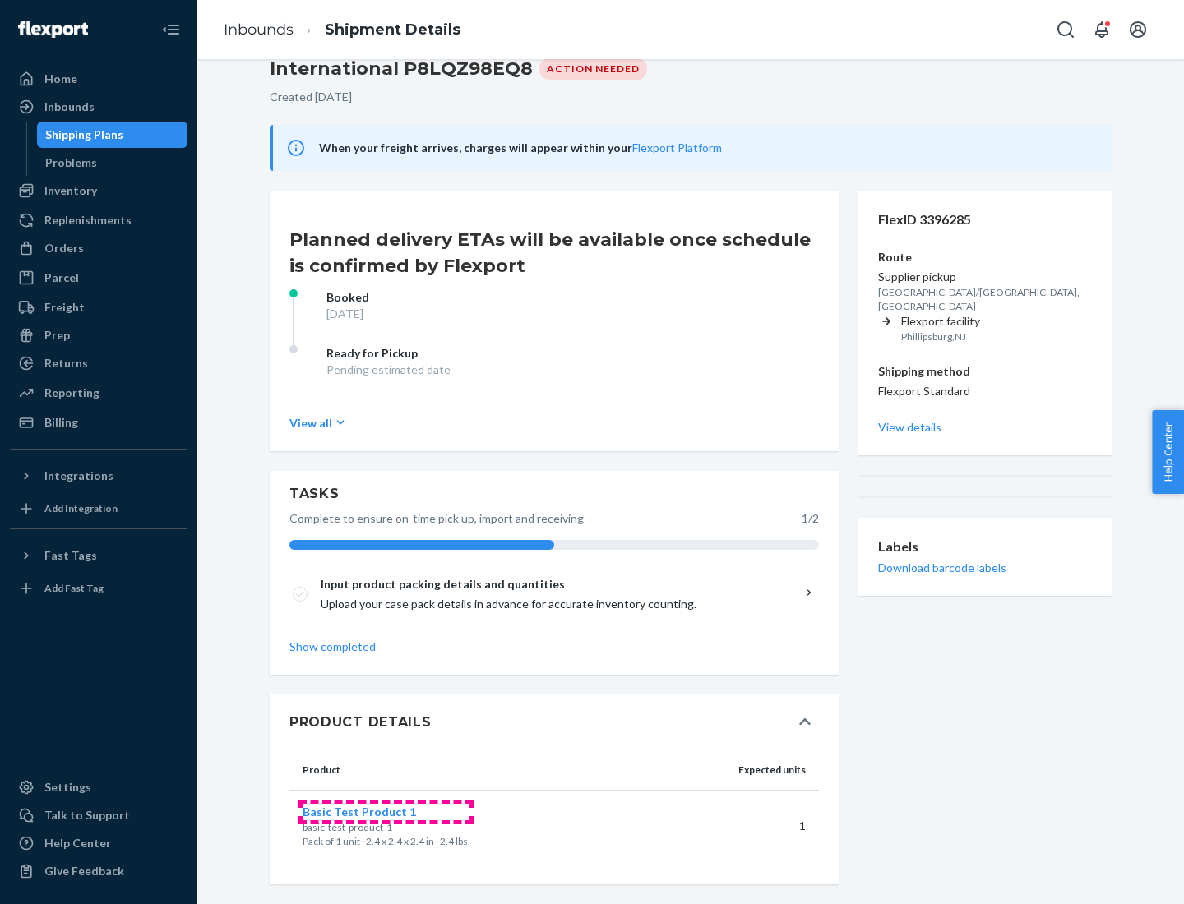
click at [386, 811] on span "Basic Test Product 1" at bounding box center [359, 812] width 113 height 14
